Goal: Task Accomplishment & Management: Use online tool/utility

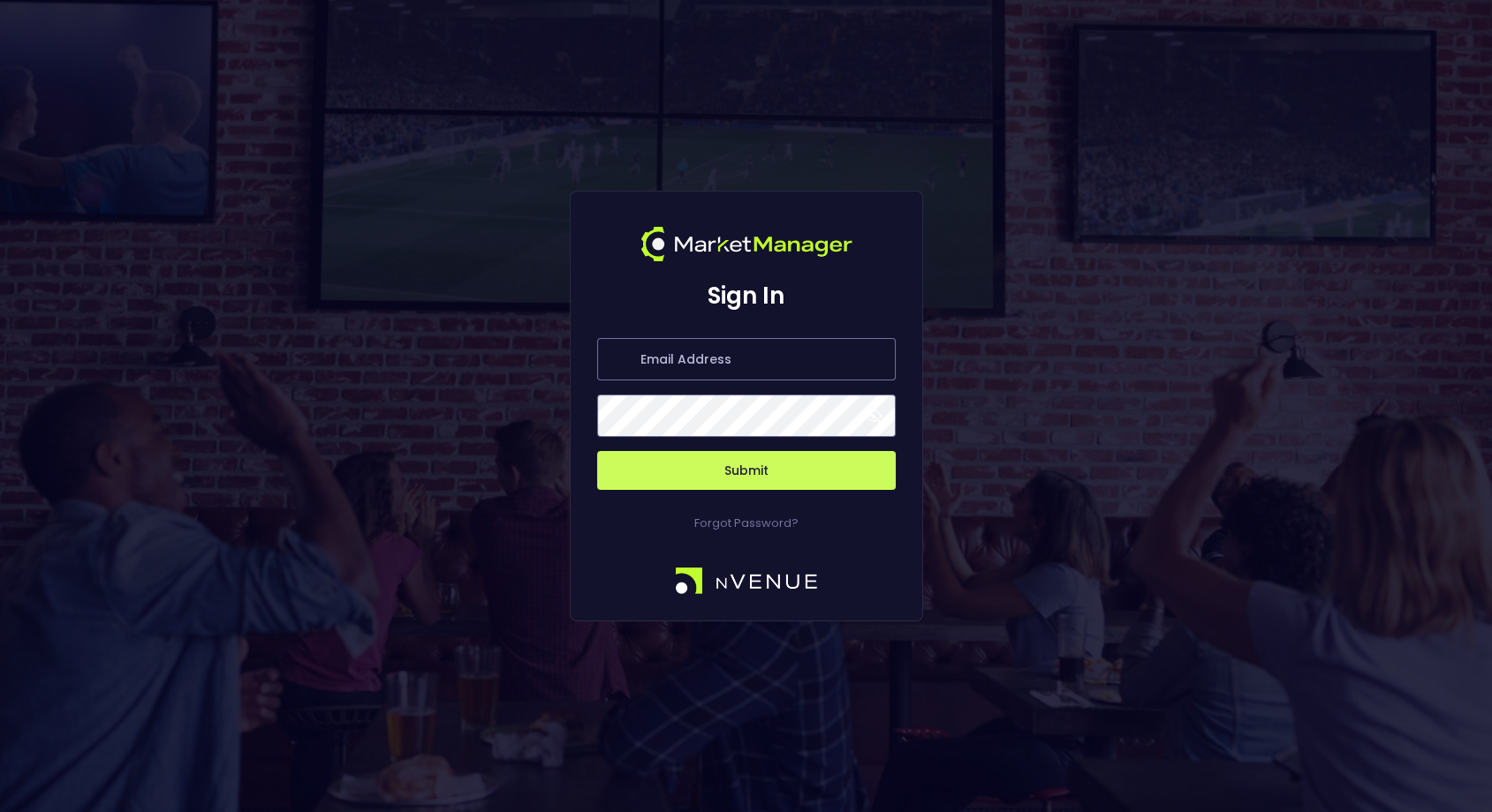
type input "[EMAIL_ADDRESS][DOMAIN_NAME]"
click at [787, 482] on button "Submit" at bounding box center [746, 471] width 298 height 39
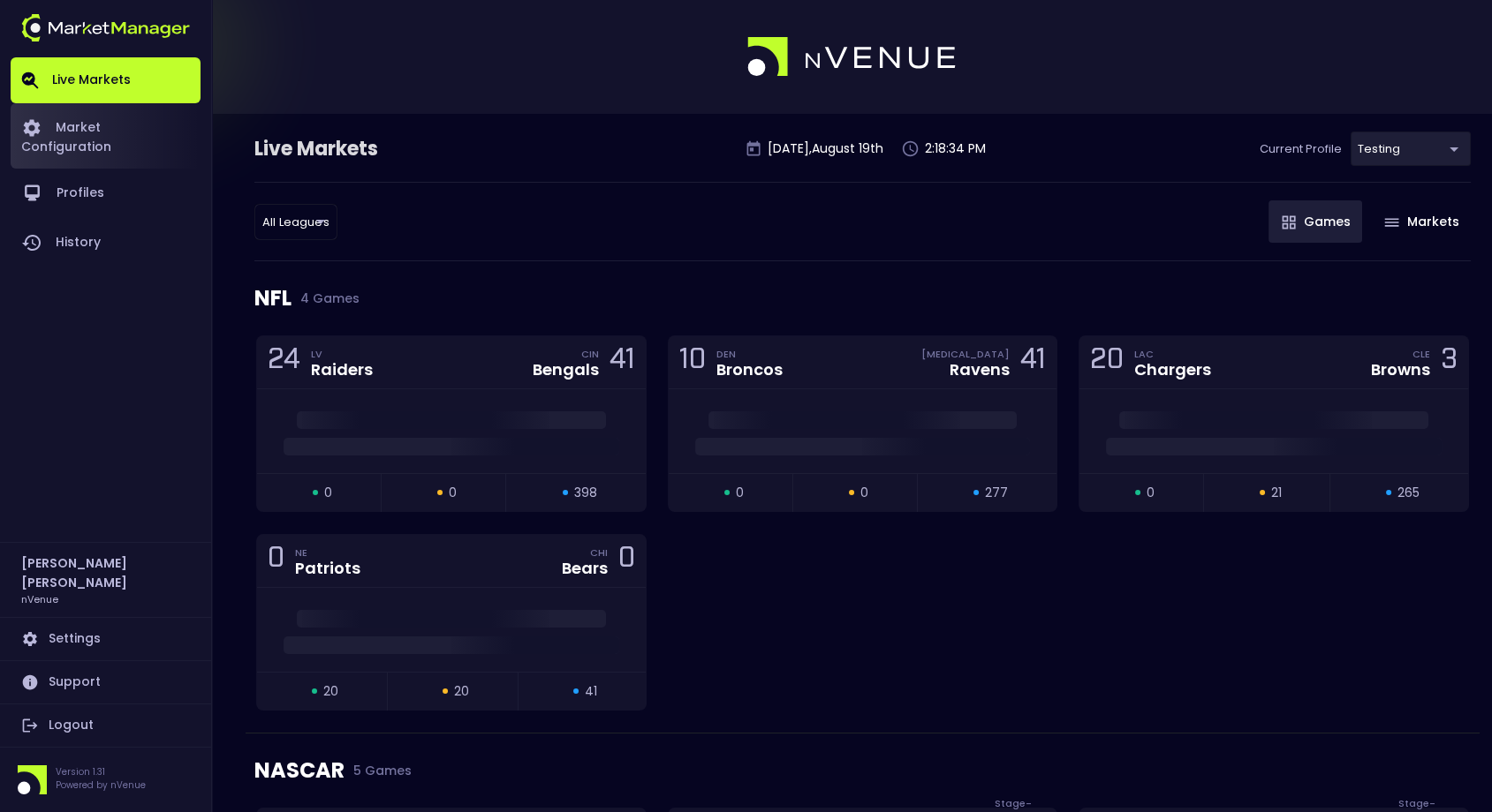
click at [100, 118] on link "Market Configuration" at bounding box center [105, 135] width 190 height 65
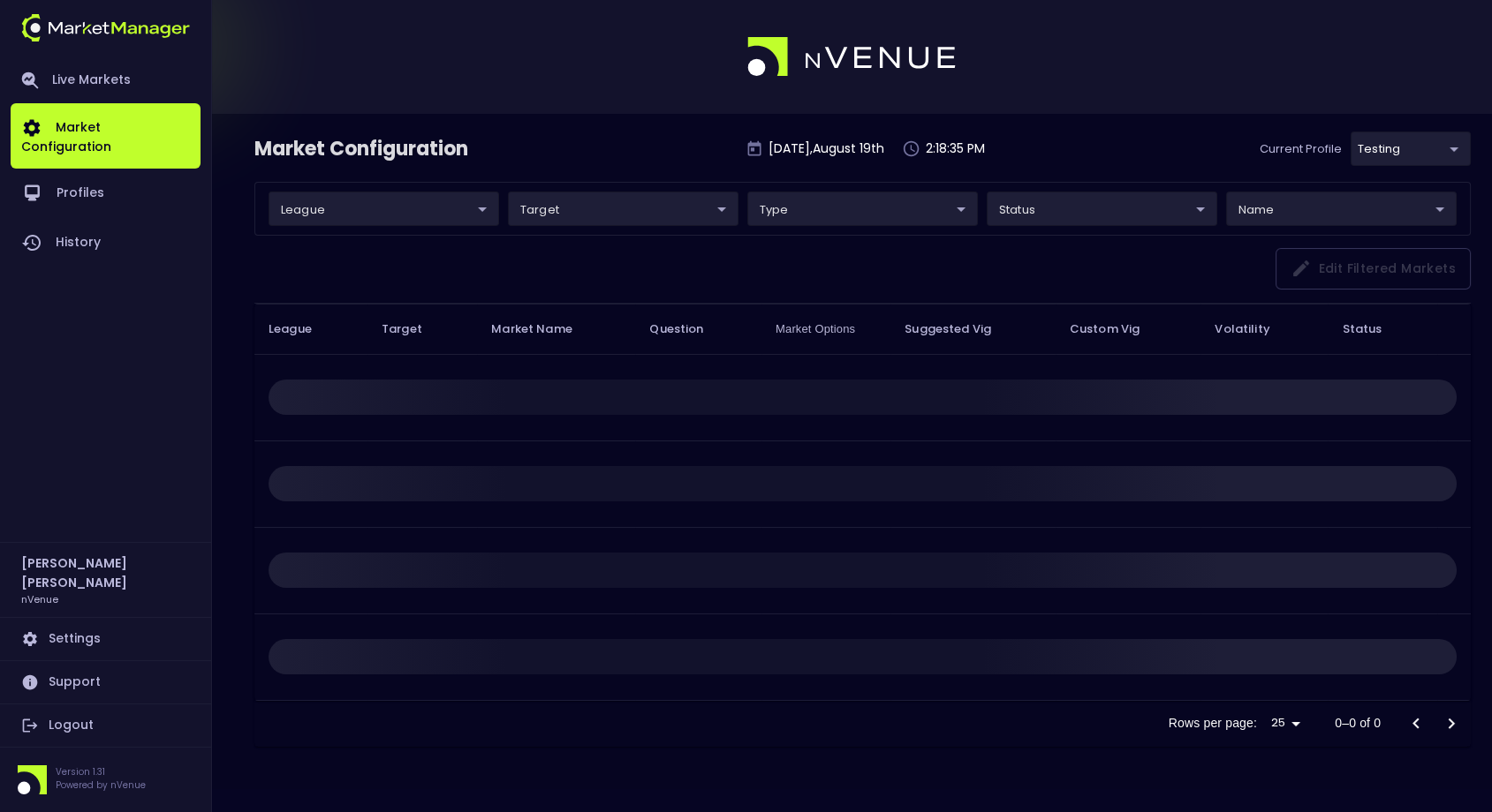
click at [358, 201] on body "Live Markets Market Configuration Profiles History Hayden Martin nVenue Setting…" at bounding box center [746, 406] width 1492 height 812
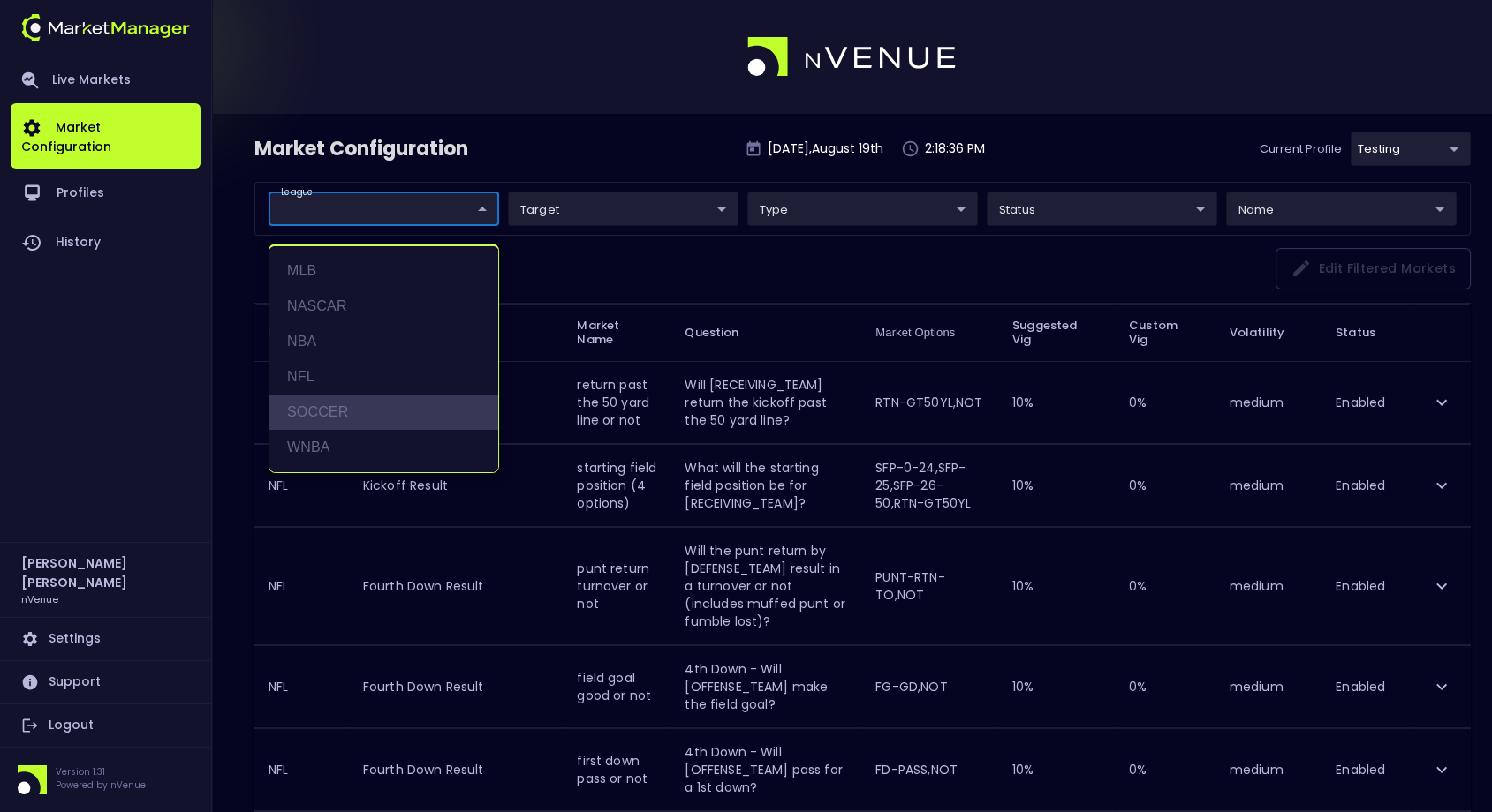
click at [376, 419] on li "SOCCER" at bounding box center [383, 412] width 229 height 36
type input "SOCCER"
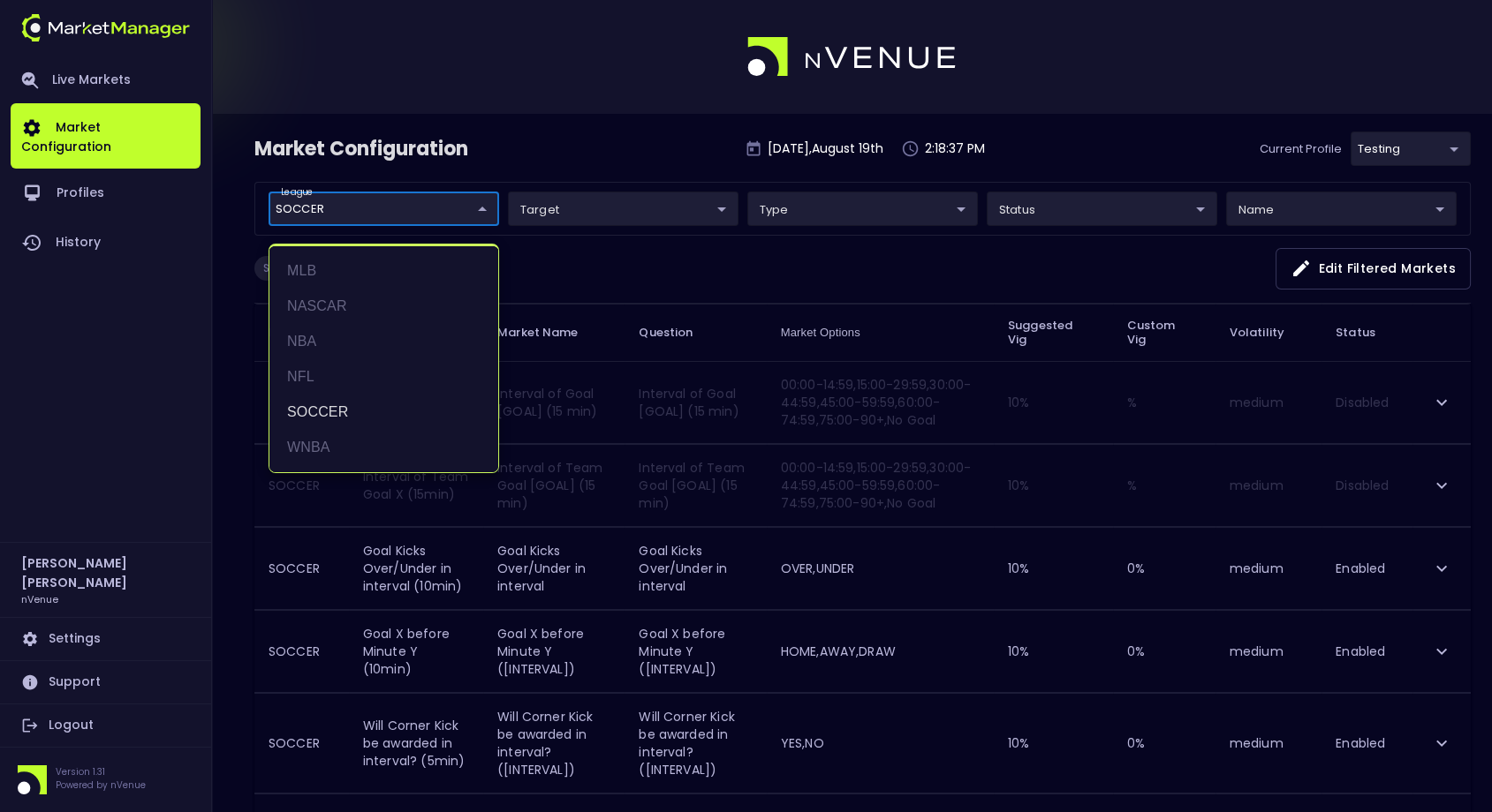
click at [593, 249] on div at bounding box center [746, 406] width 1492 height 812
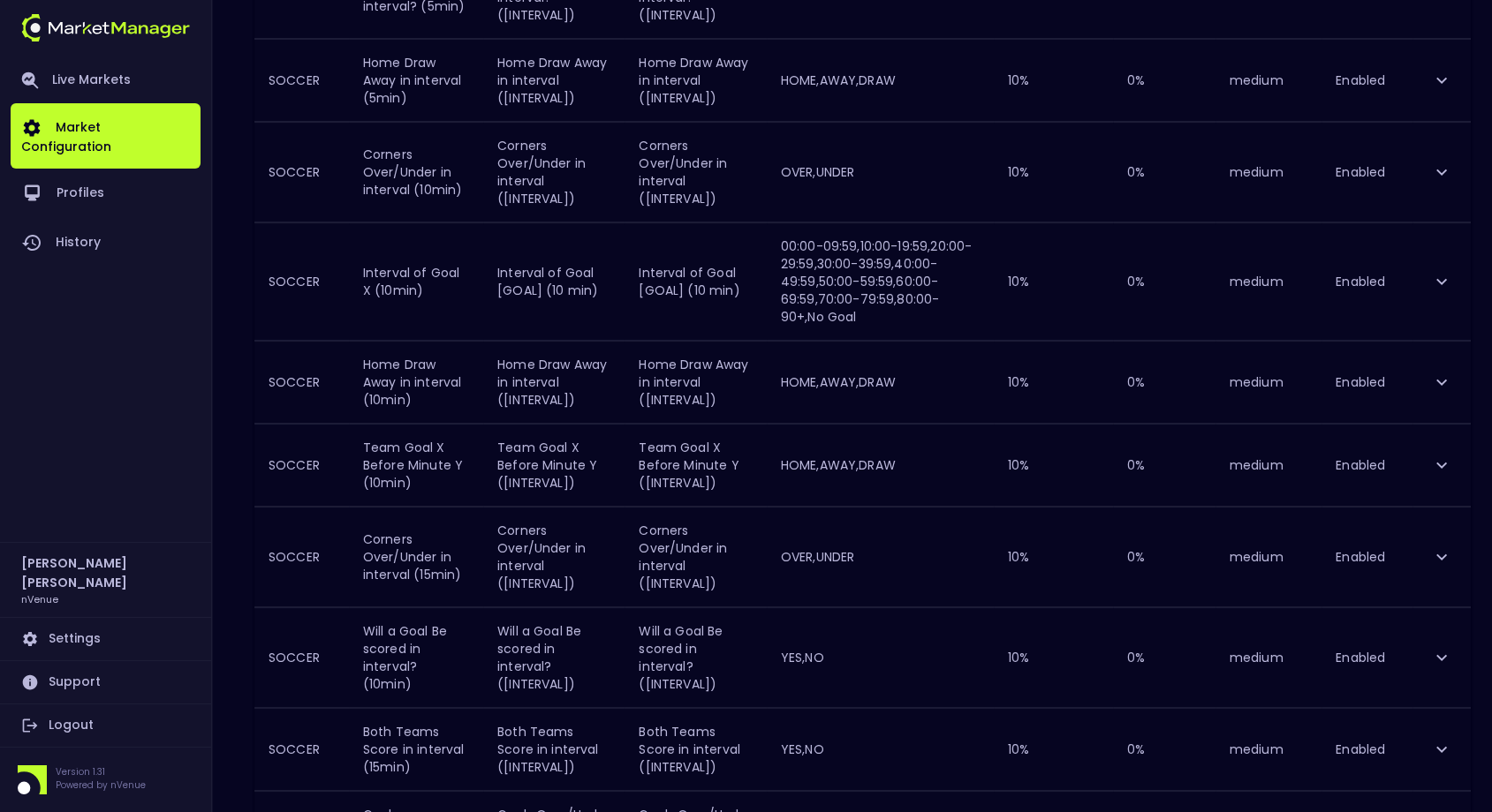
scroll to position [756, 0]
